Goal: Communication & Community: Answer question/provide support

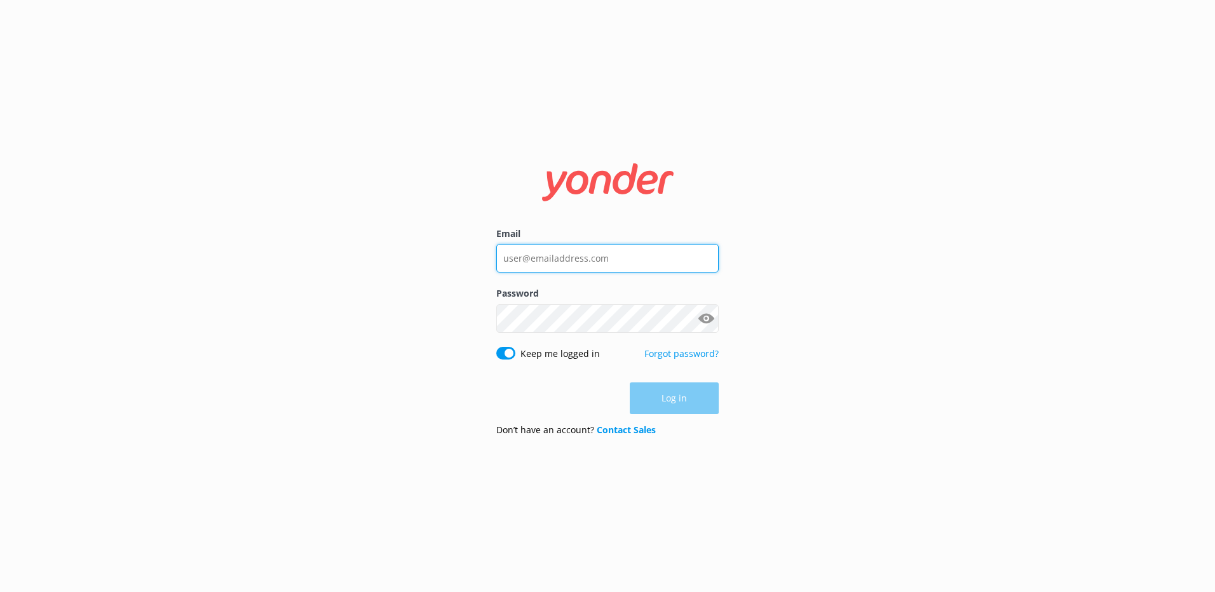
type input "[EMAIL_ADDRESS][DOMAIN_NAME]"
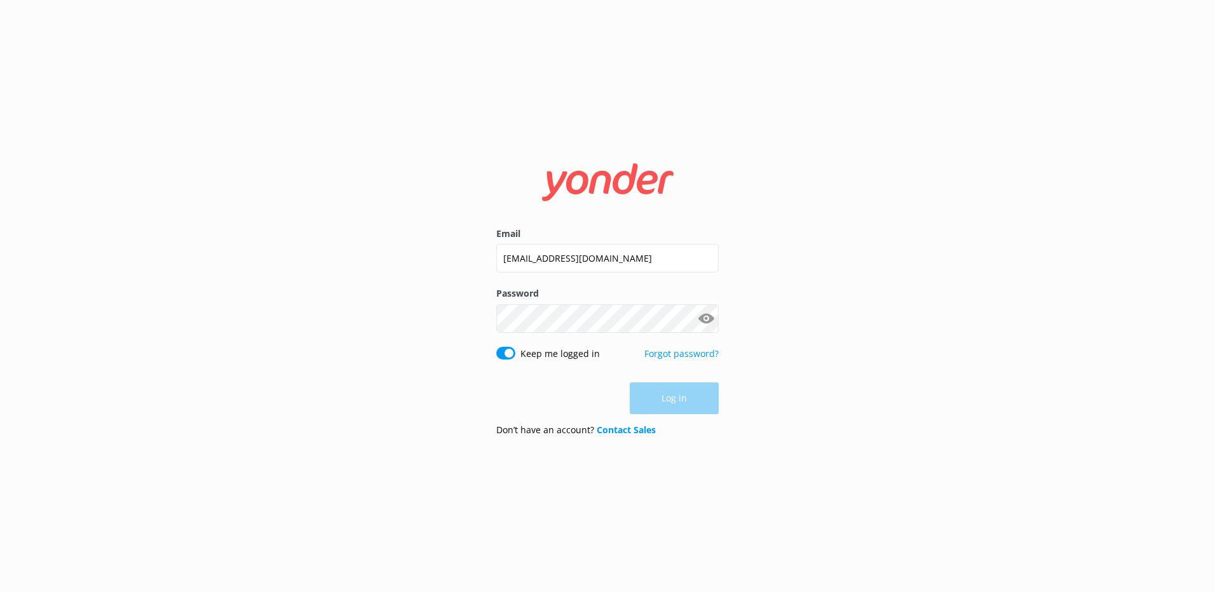
click at [670, 409] on div "Log in" at bounding box center [607, 399] width 222 height 32
click at [670, 409] on button "Log in" at bounding box center [674, 399] width 89 height 32
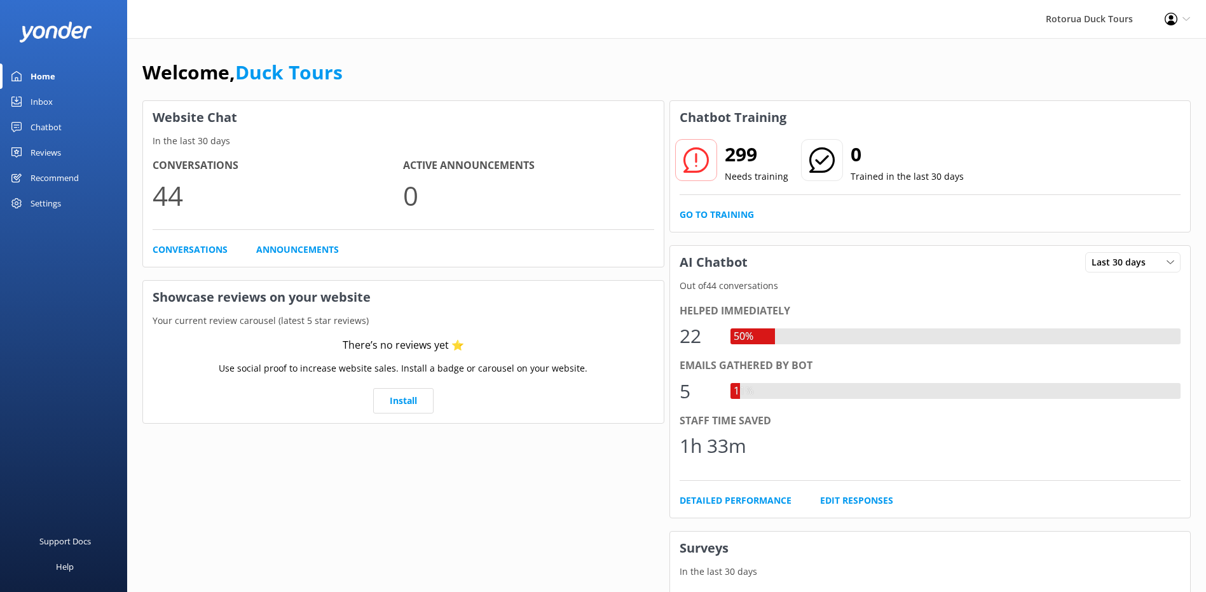
click at [44, 102] on div "Inbox" at bounding box center [42, 101] width 22 height 25
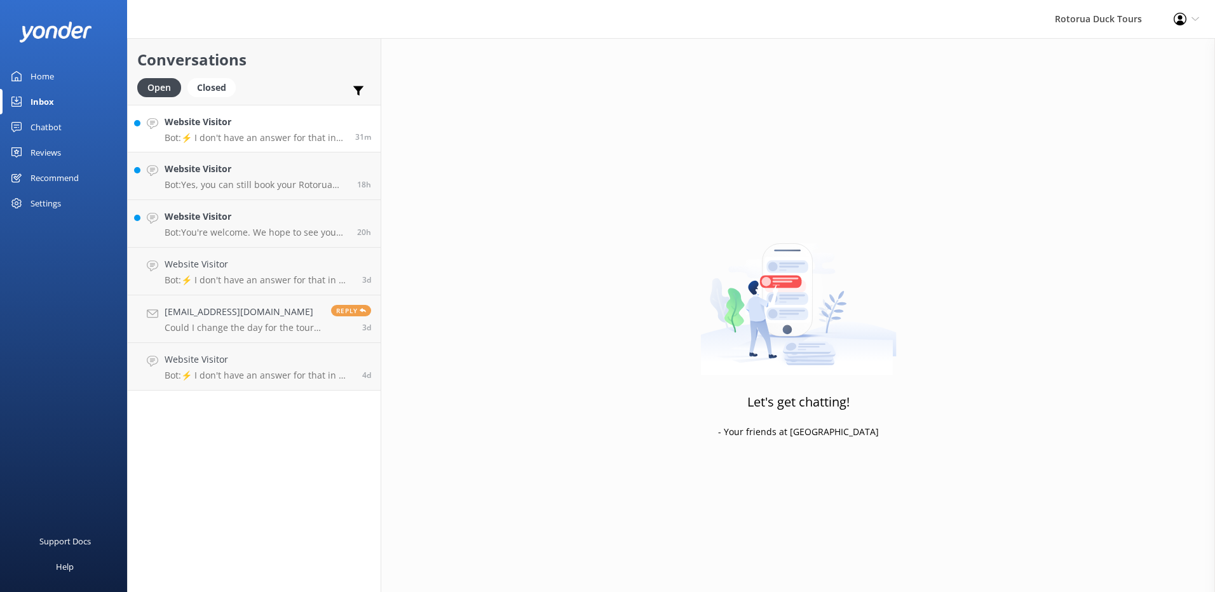
click at [282, 136] on p "Bot: ⚡ I don't have an answer for that in my knowledge base. Please try and rep…" at bounding box center [255, 137] width 181 height 11
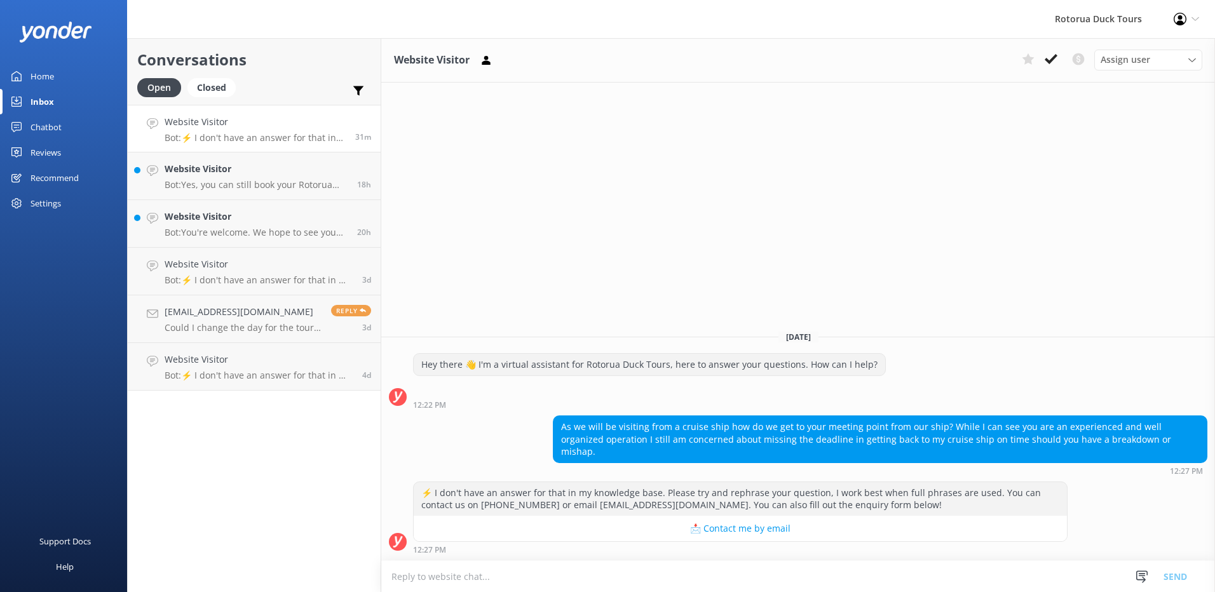
click at [646, 580] on textarea at bounding box center [798, 576] width 834 height 31
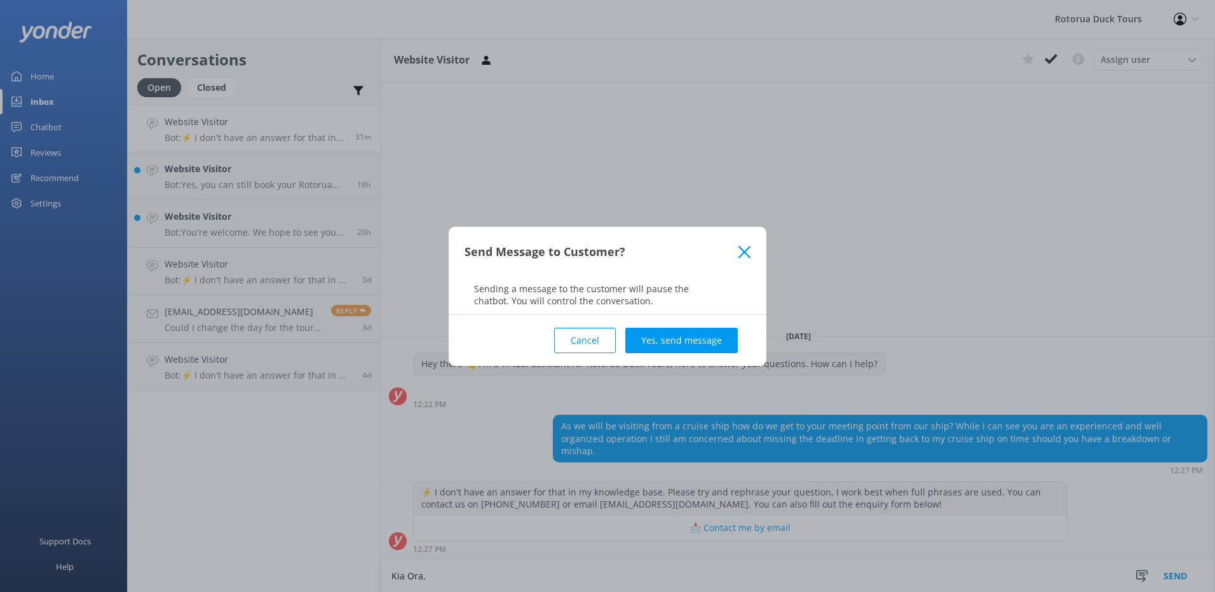
click at [571, 343] on button "Cancel" at bounding box center [585, 340] width 62 height 25
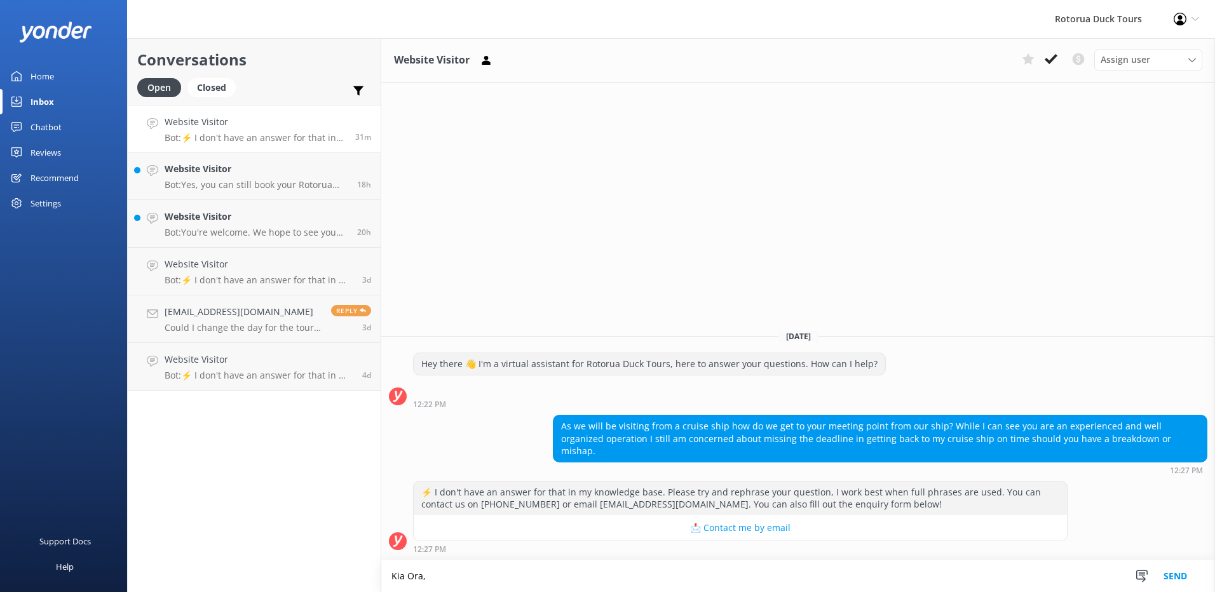
click at [452, 580] on textarea "Kia Ora," at bounding box center [798, 577] width 834 height 32
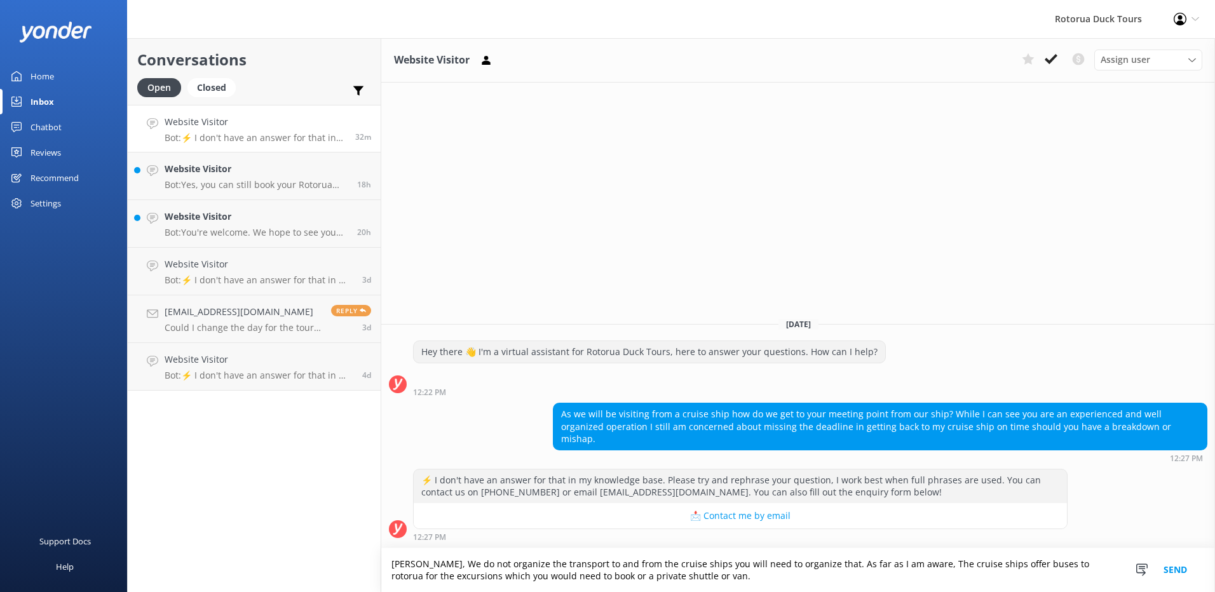
type textarea "[PERSON_NAME], We do not organize the transport to and from the cruise ships yo…"
click at [1184, 563] on button "Send" at bounding box center [1176, 571] width 48 height 44
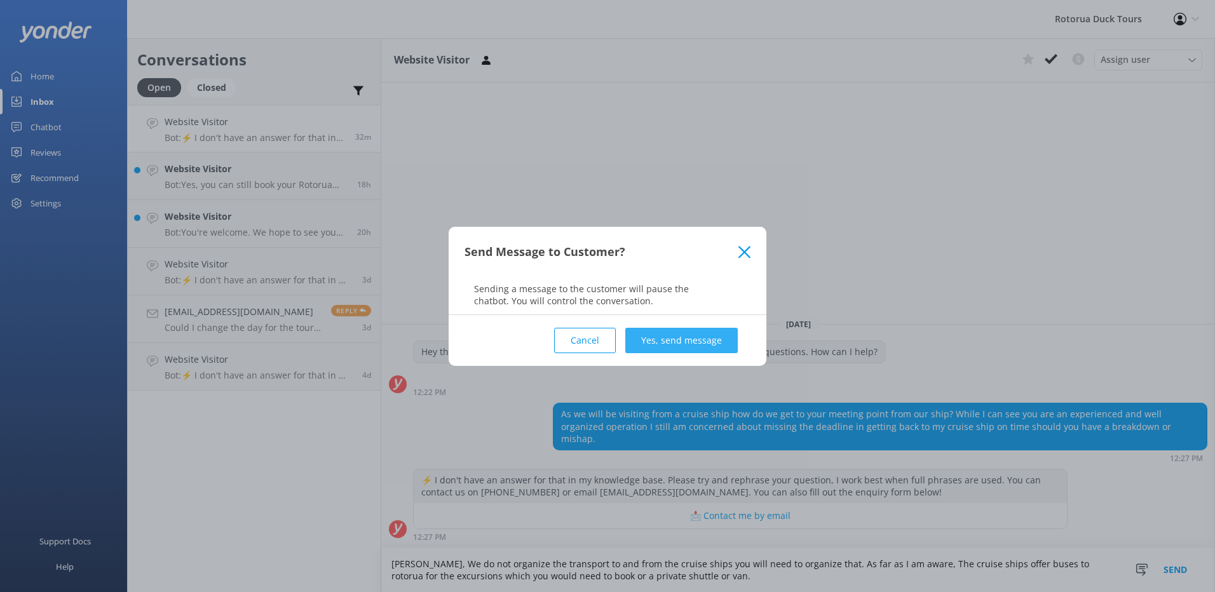
click at [691, 333] on button "Yes, send message" at bounding box center [681, 340] width 113 height 25
